Goal: Check status: Check status

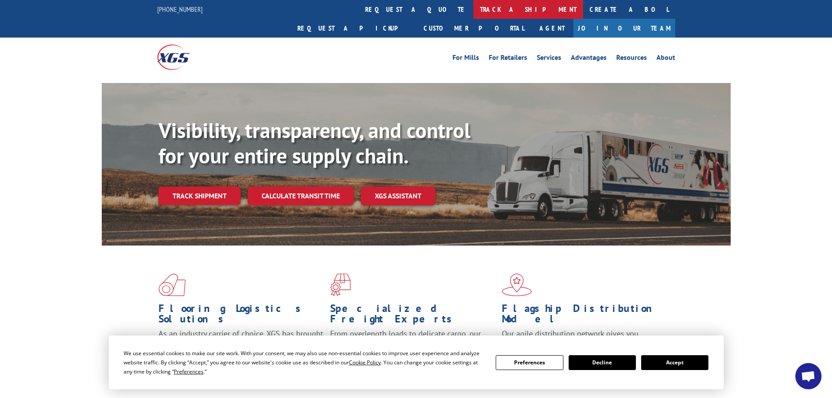
click at [474, 10] on link "track a shipment" at bounding box center [529, 9] width 110 height 19
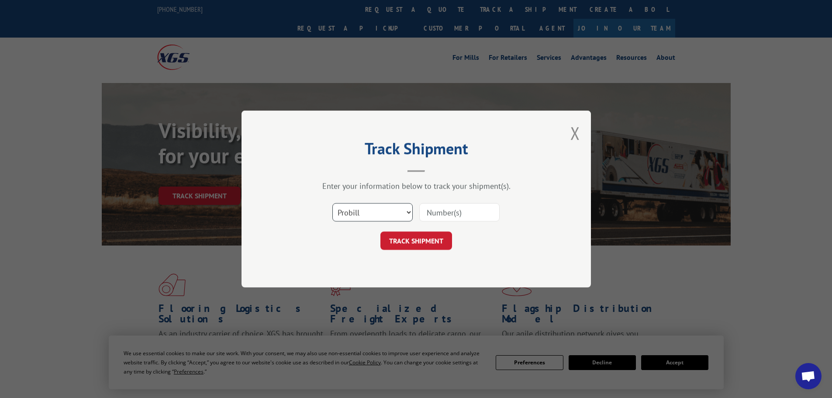
click at [379, 209] on select "Select category... Probill BOL PO" at bounding box center [372, 212] width 80 height 18
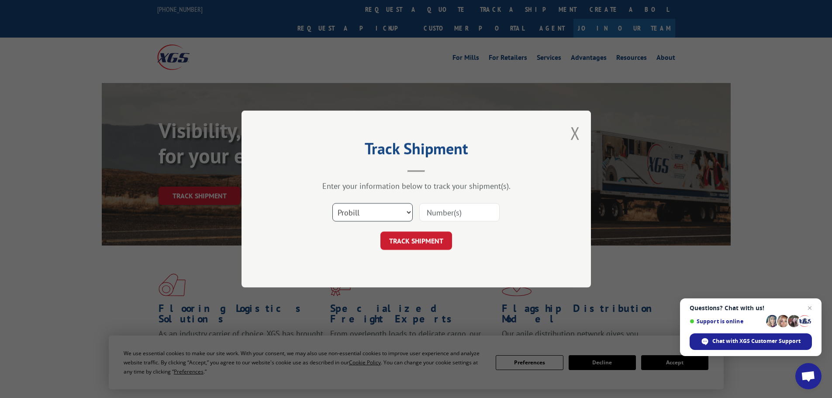
select select "bol"
click at [332, 203] on select "Select category... Probill BOL PO" at bounding box center [372, 212] width 80 height 18
click at [441, 214] on input at bounding box center [459, 212] width 80 height 18
paste input "7064875"
type input "7064875"
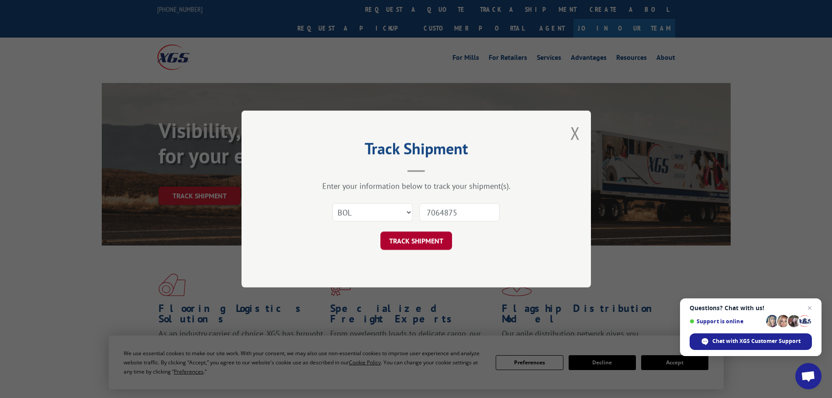
click at [416, 234] on button "TRACK SHIPMENT" at bounding box center [416, 241] width 72 height 18
